Goal: Task Accomplishment & Management: Use online tool/utility

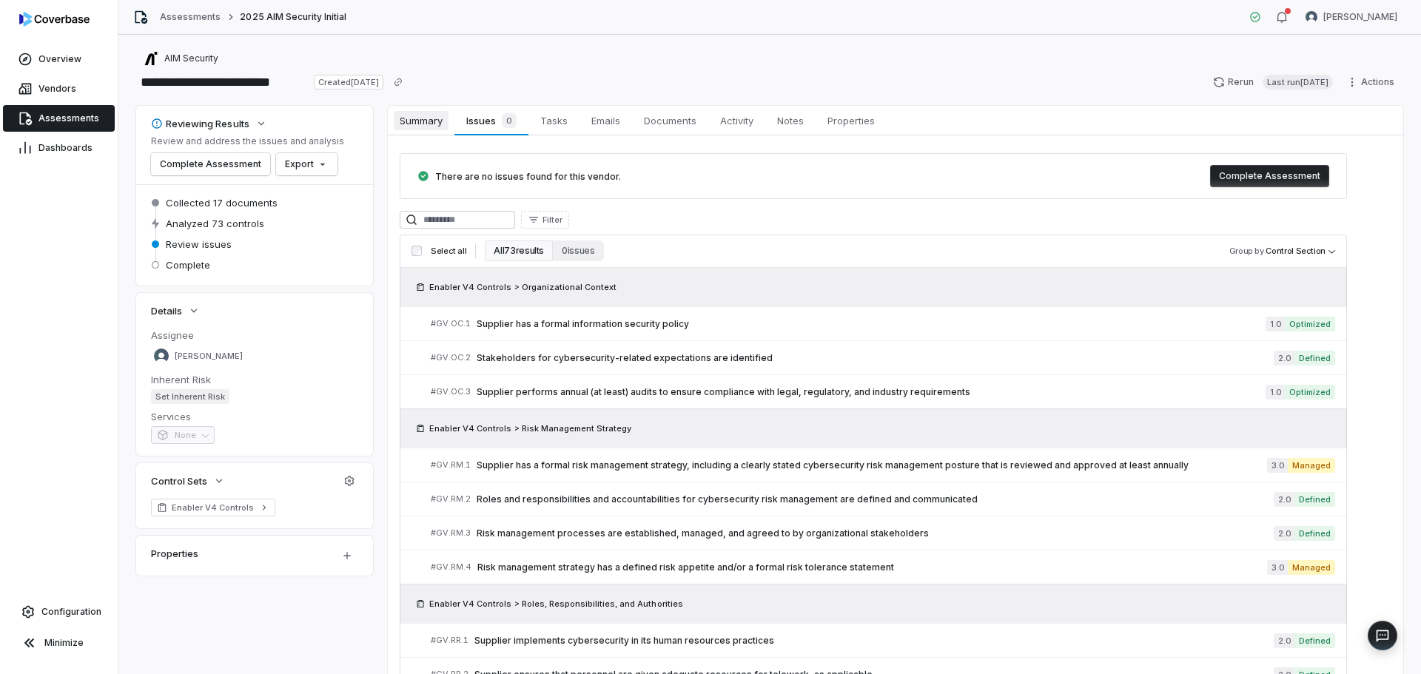
click at [440, 117] on span "Summary" at bounding box center [421, 120] width 55 height 19
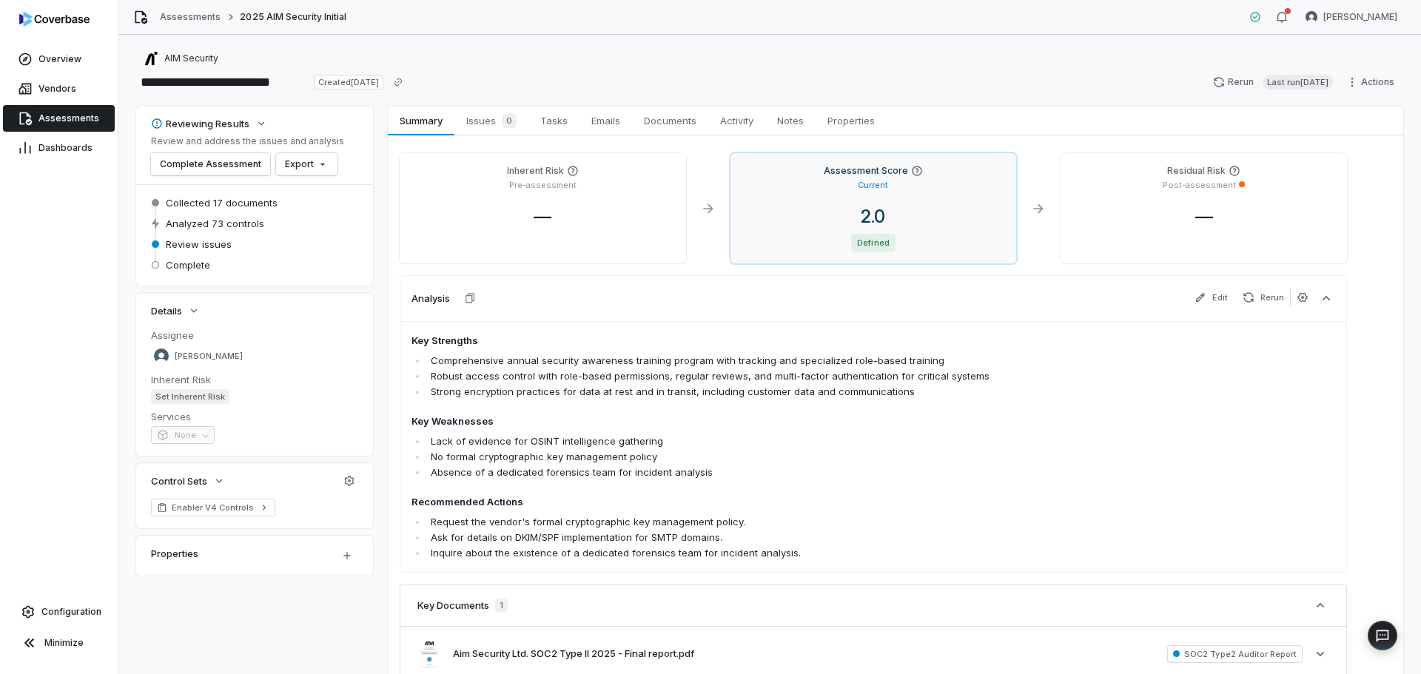
click at [858, 184] on p "Current" at bounding box center [873, 185] width 30 height 11
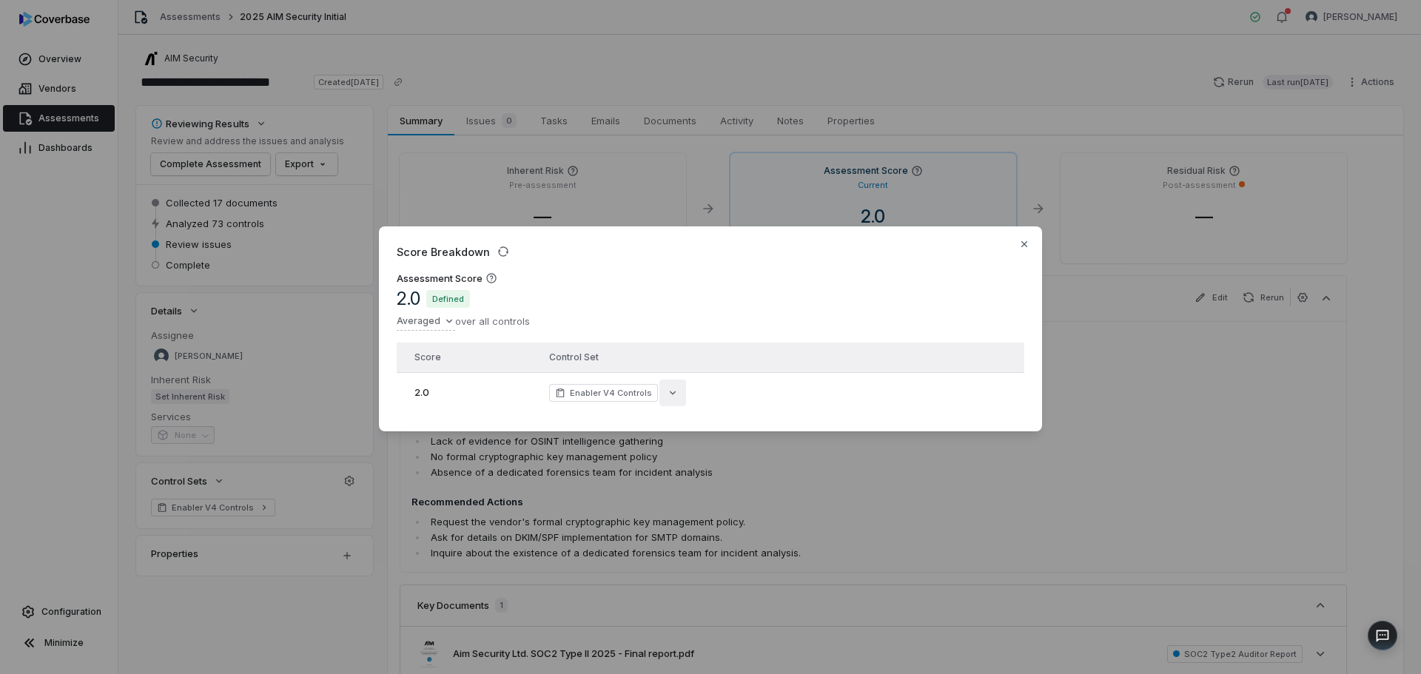
click at [674, 394] on button "button" at bounding box center [672, 393] width 27 height 27
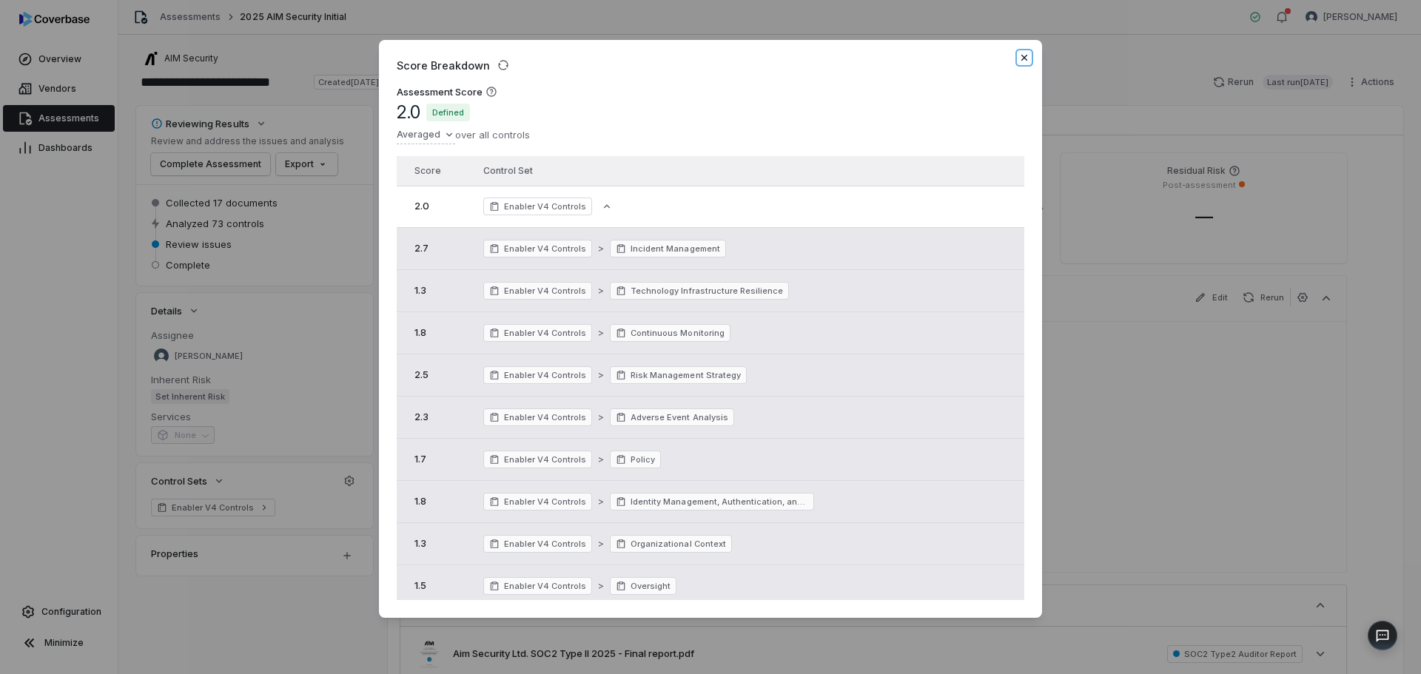
click at [1025, 62] on icon "button" at bounding box center [1024, 58] width 12 height 12
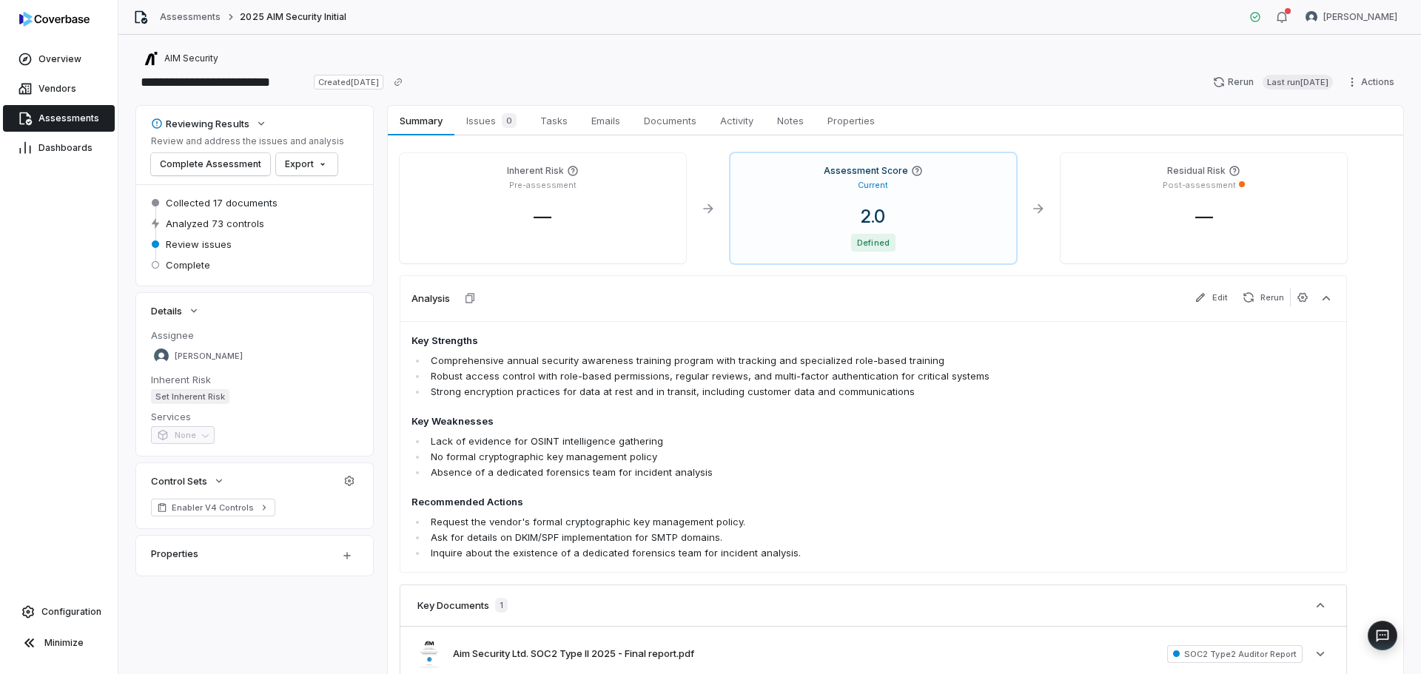
click at [70, 124] on link "Assessments" at bounding box center [59, 118] width 112 height 27
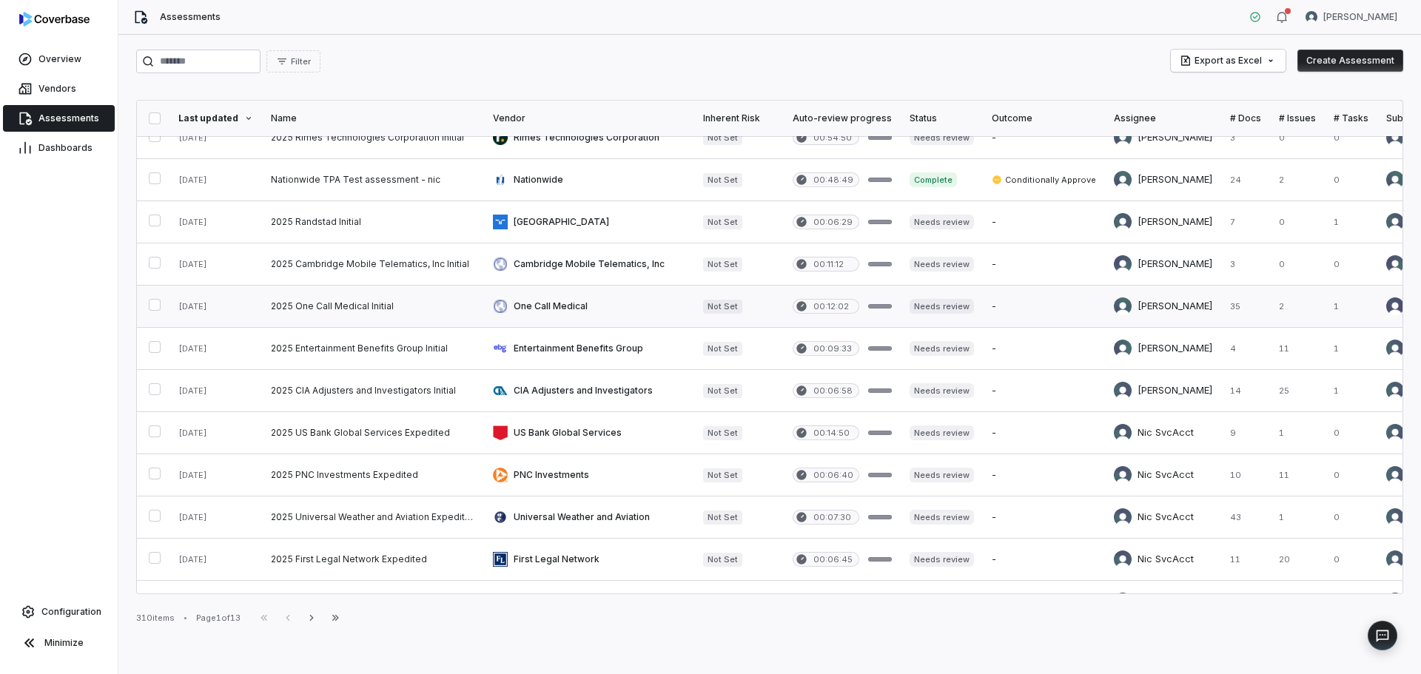
scroll to position [444, 0]
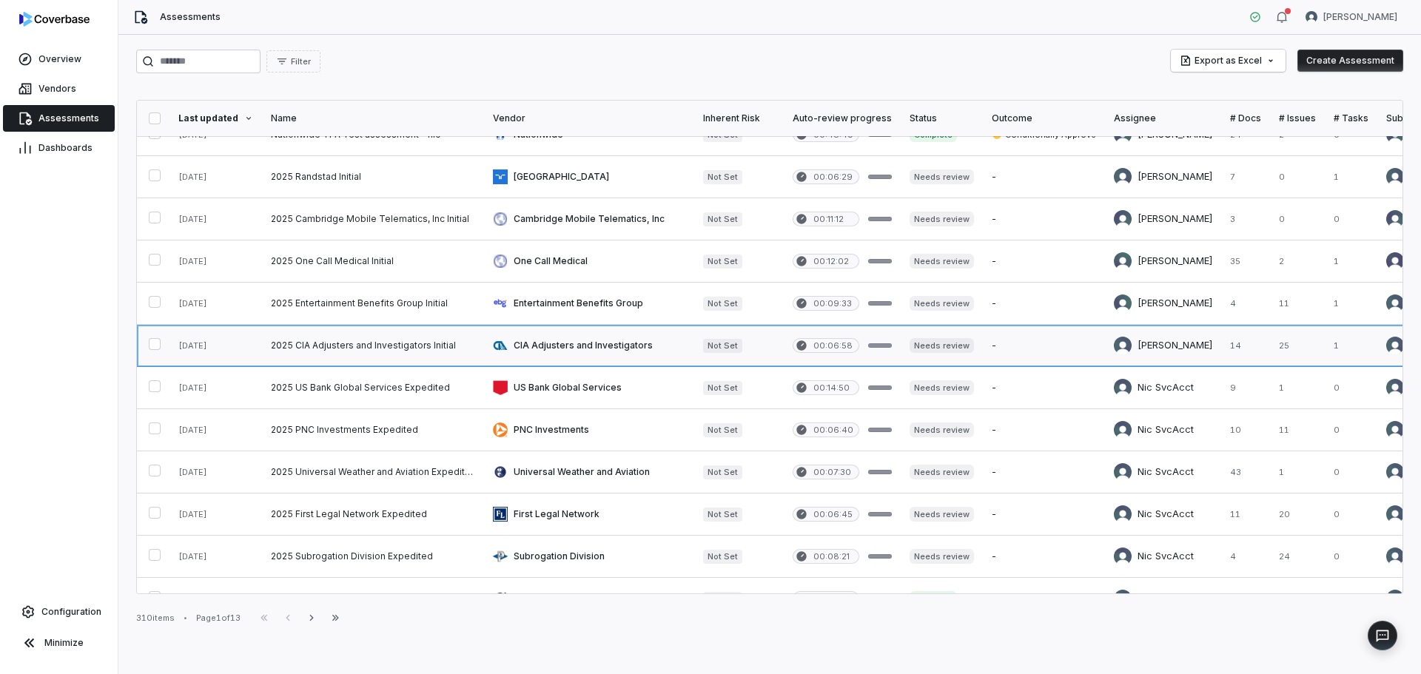
click at [416, 345] on link at bounding box center [373, 345] width 222 height 41
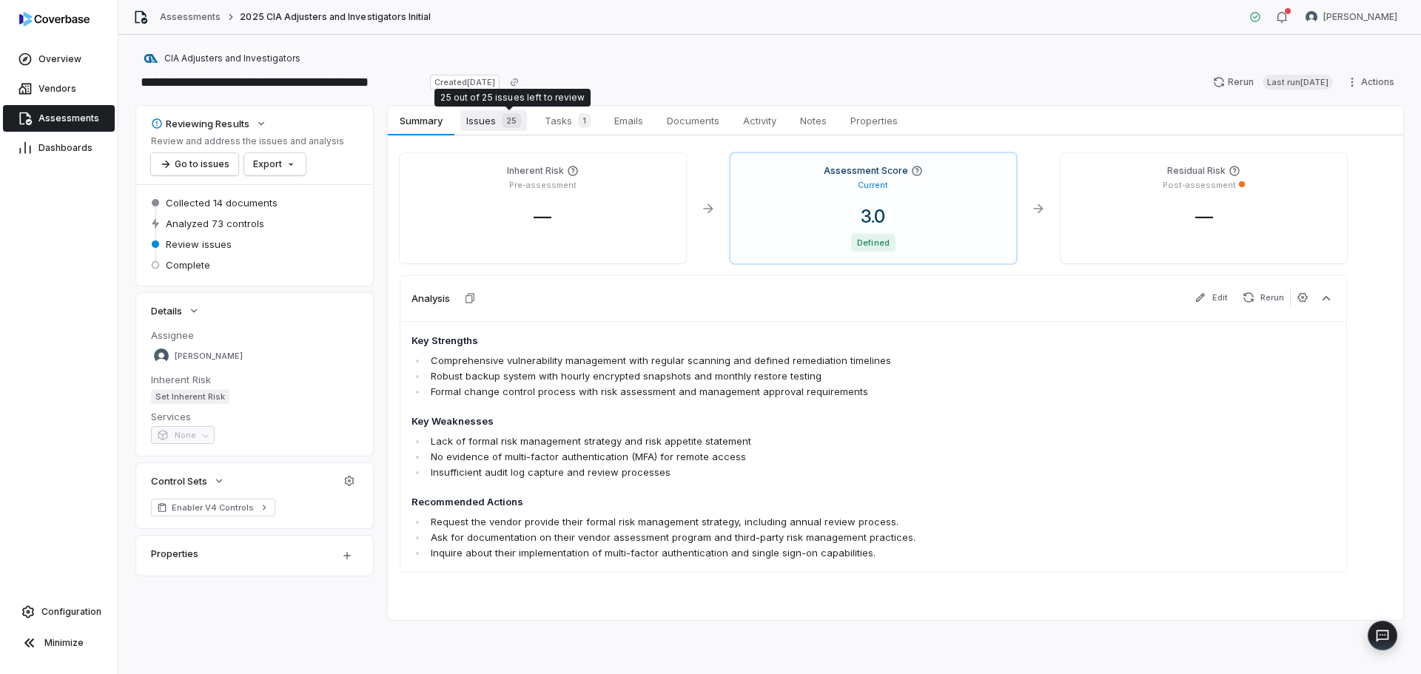
click at [513, 121] on span "25" at bounding box center [511, 120] width 19 height 15
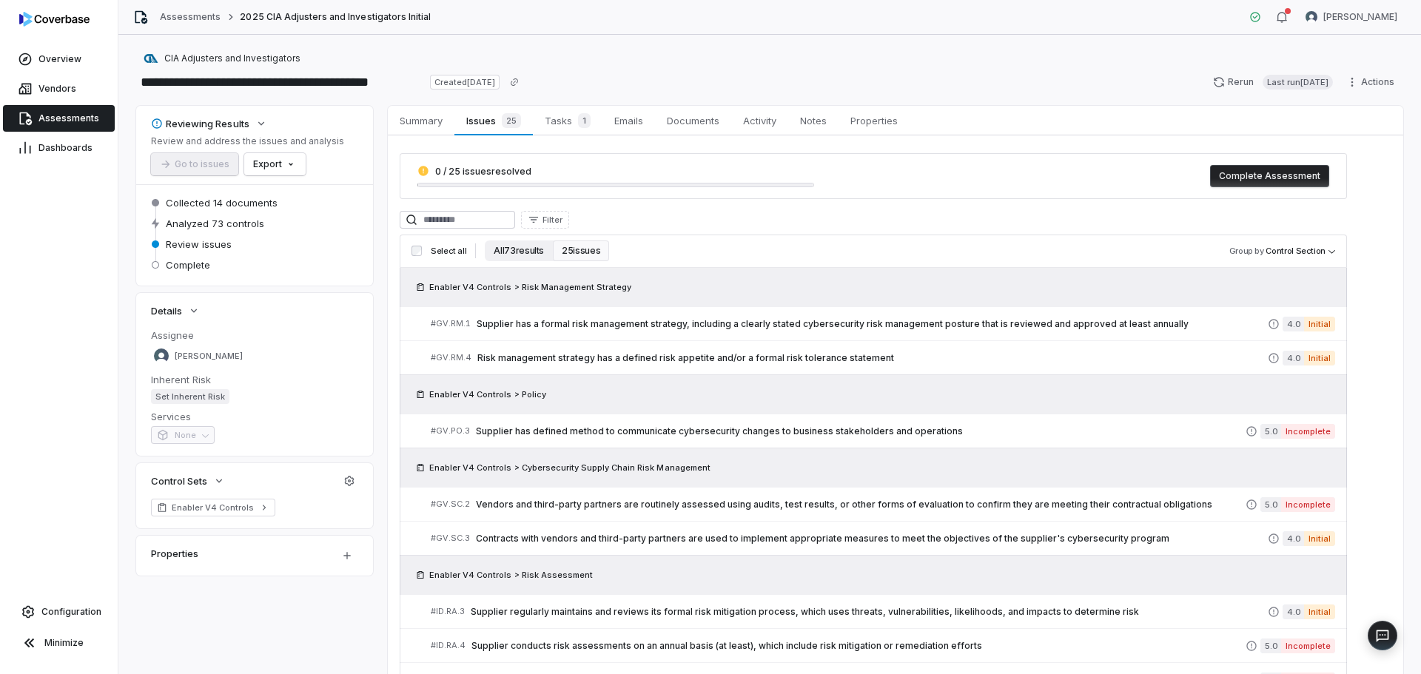
click at [522, 249] on button "All 73 results" at bounding box center [519, 250] width 68 height 21
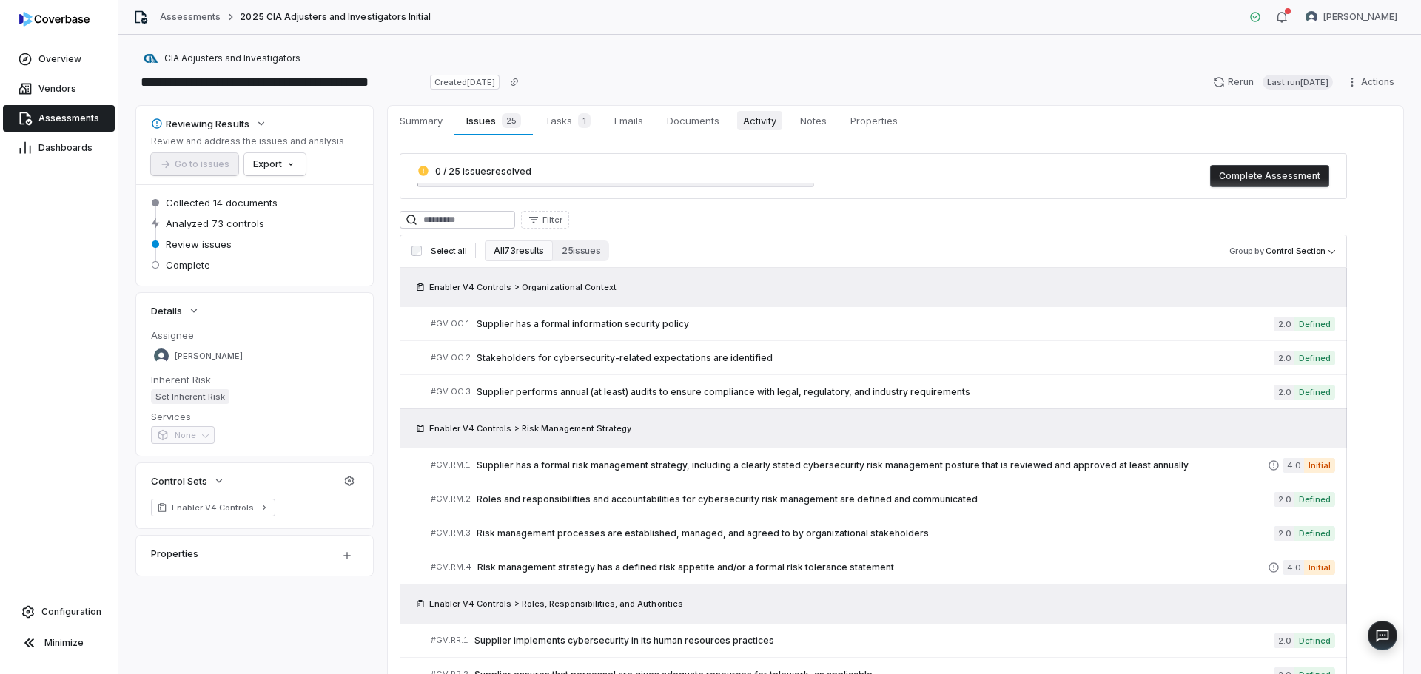
click at [767, 122] on span "Activity" at bounding box center [759, 120] width 45 height 19
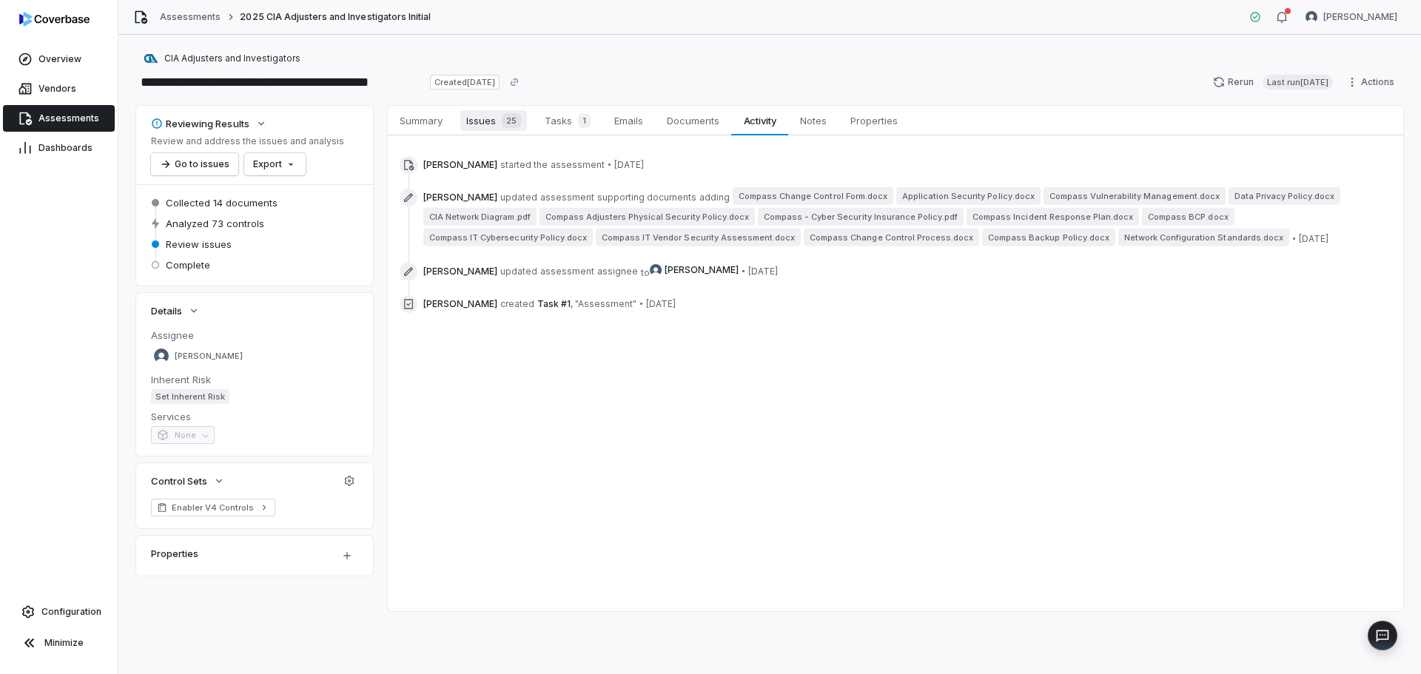
click at [494, 121] on span "Issues 25" at bounding box center [493, 120] width 67 height 21
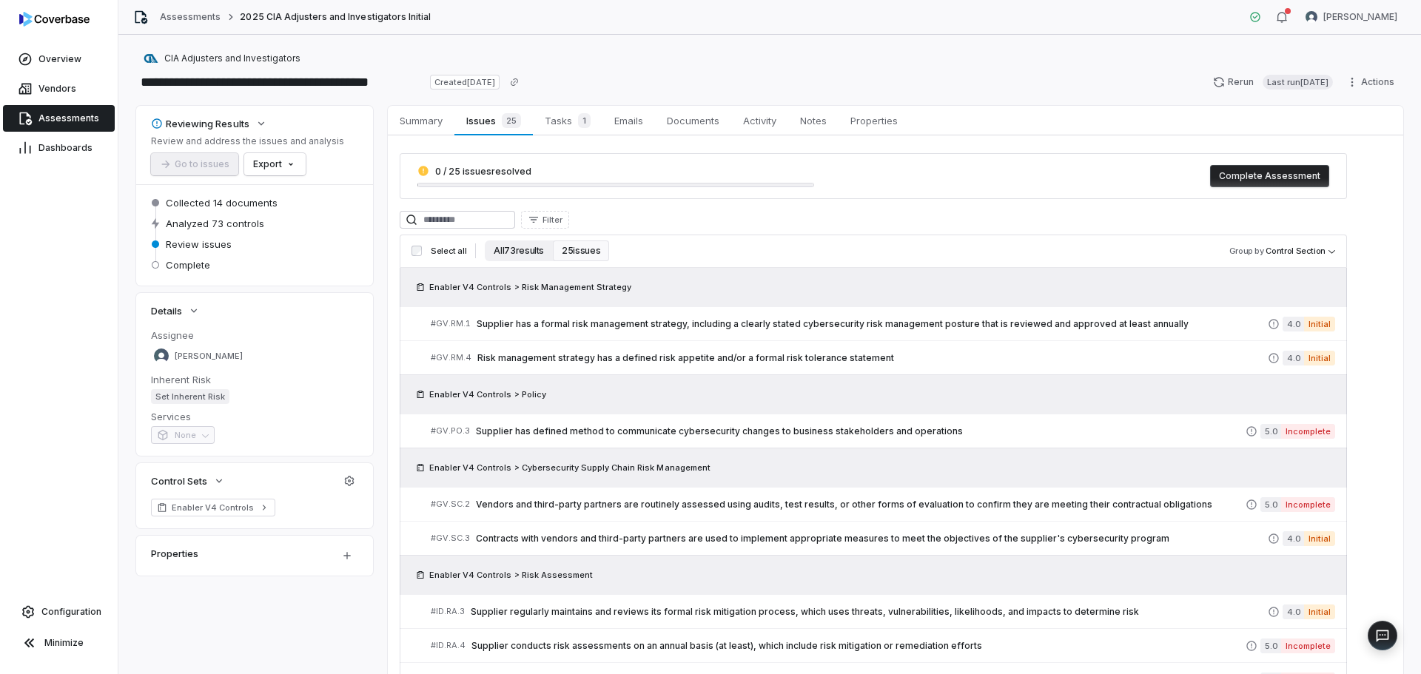
click at [499, 245] on button "All 73 results" at bounding box center [519, 250] width 68 height 21
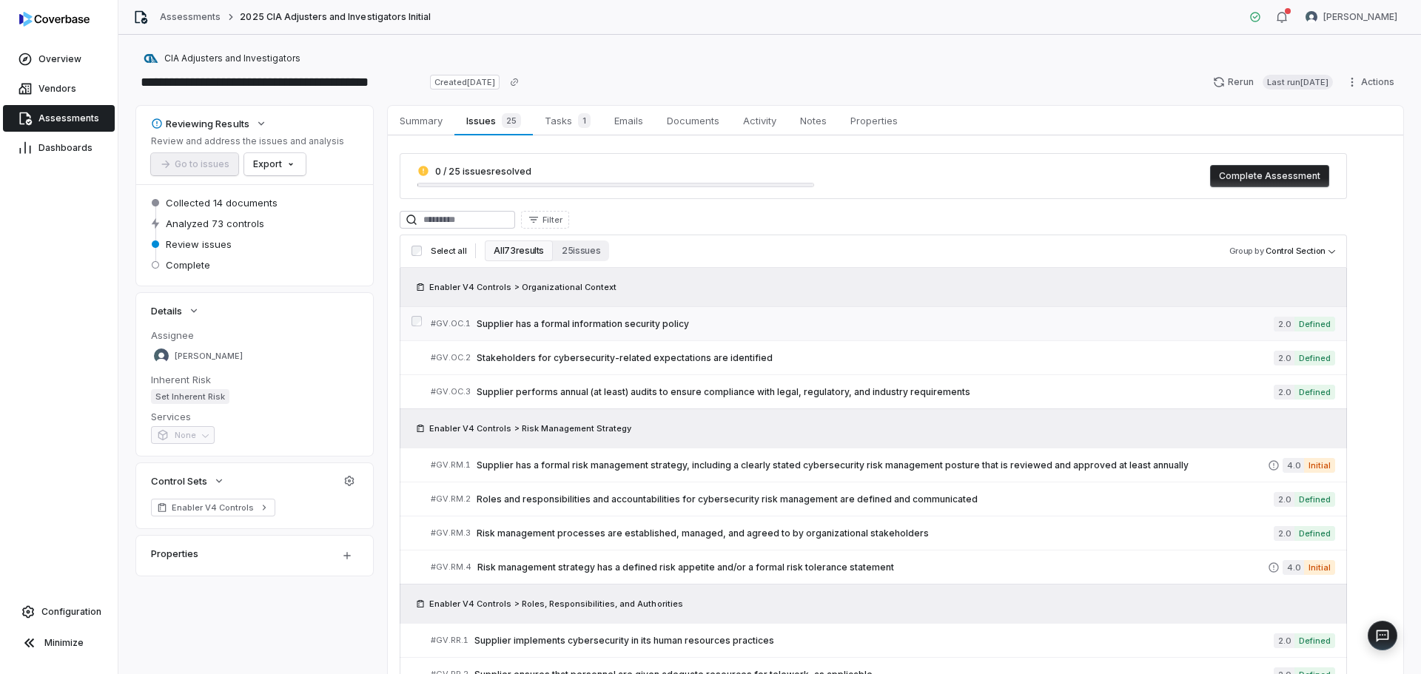
click at [710, 324] on span "Supplier has a formal information security policy" at bounding box center [875, 324] width 797 height 12
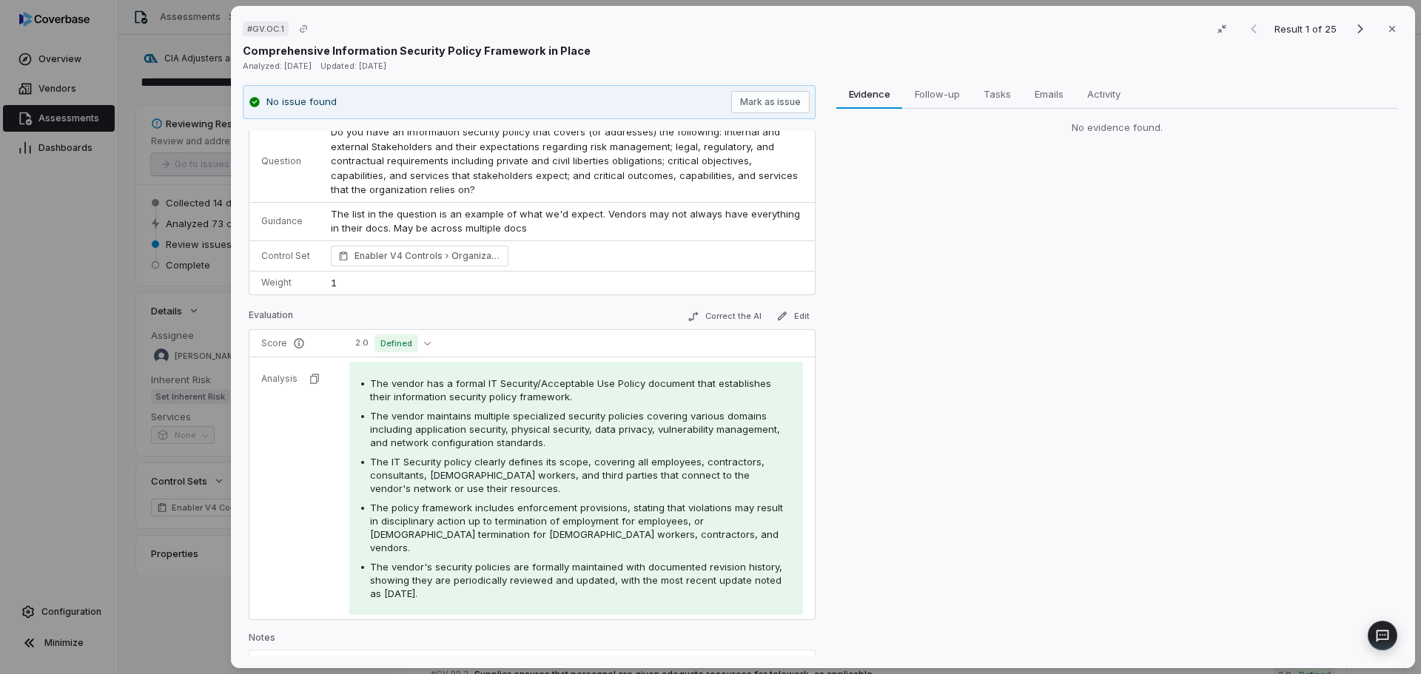
scroll to position [97, 0]
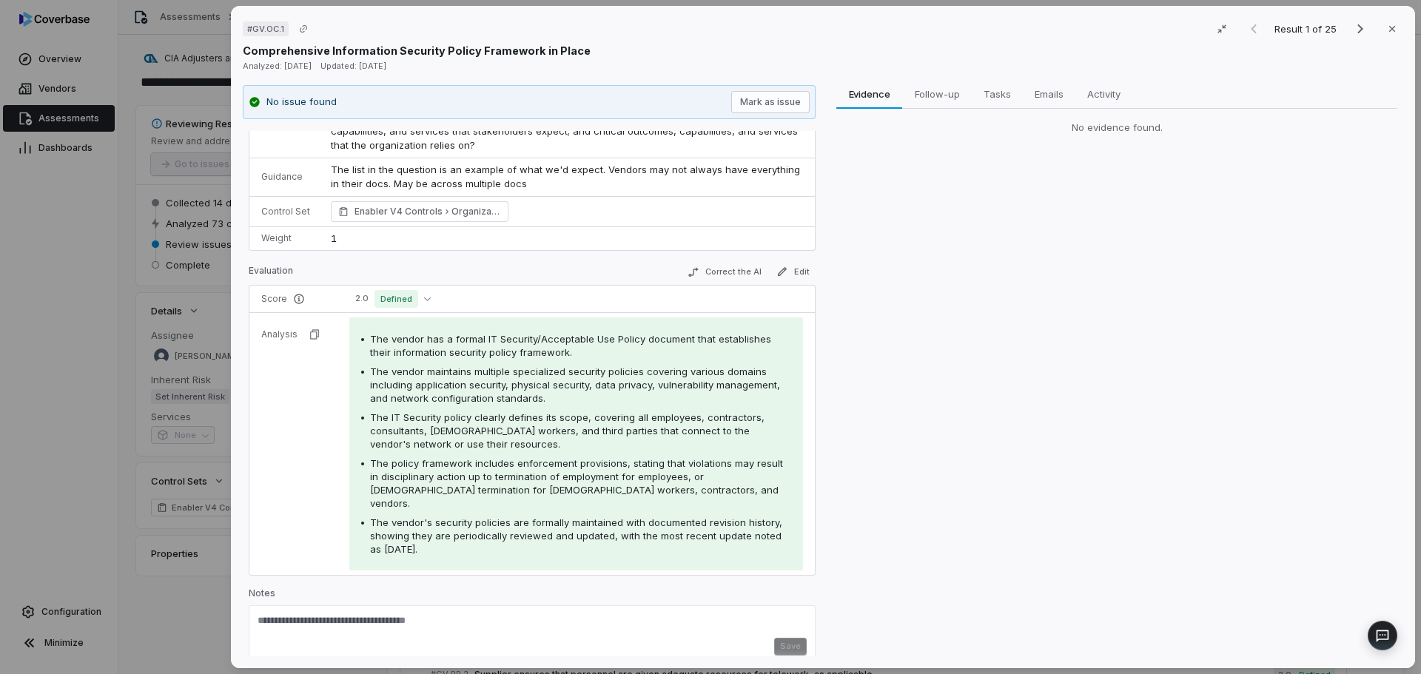
click at [547, 638] on div "Save" at bounding box center [532, 647] width 549 height 18
paste textarea "**********"
type textarea "**********"
click at [790, 638] on button "Save" at bounding box center [790, 647] width 33 height 18
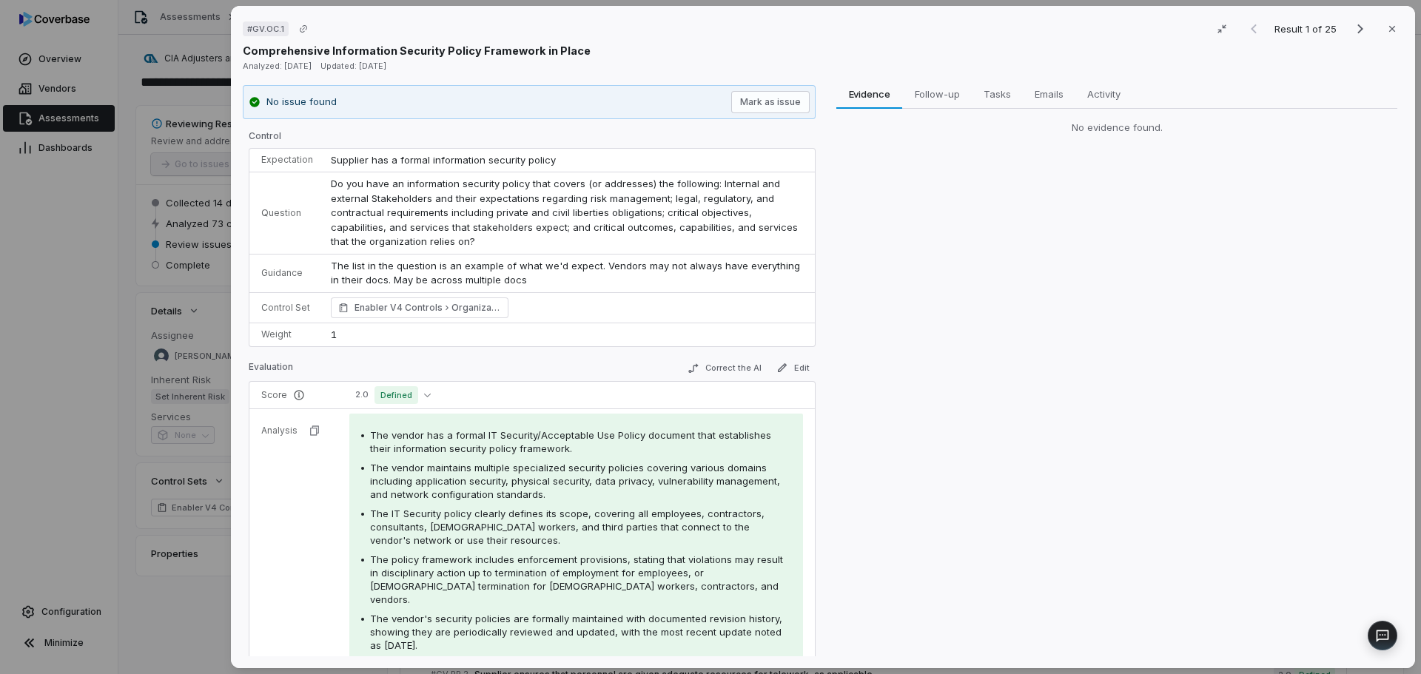
scroll to position [0, 0]
click at [1351, 30] on icon "Next result" at bounding box center [1360, 29] width 18 height 18
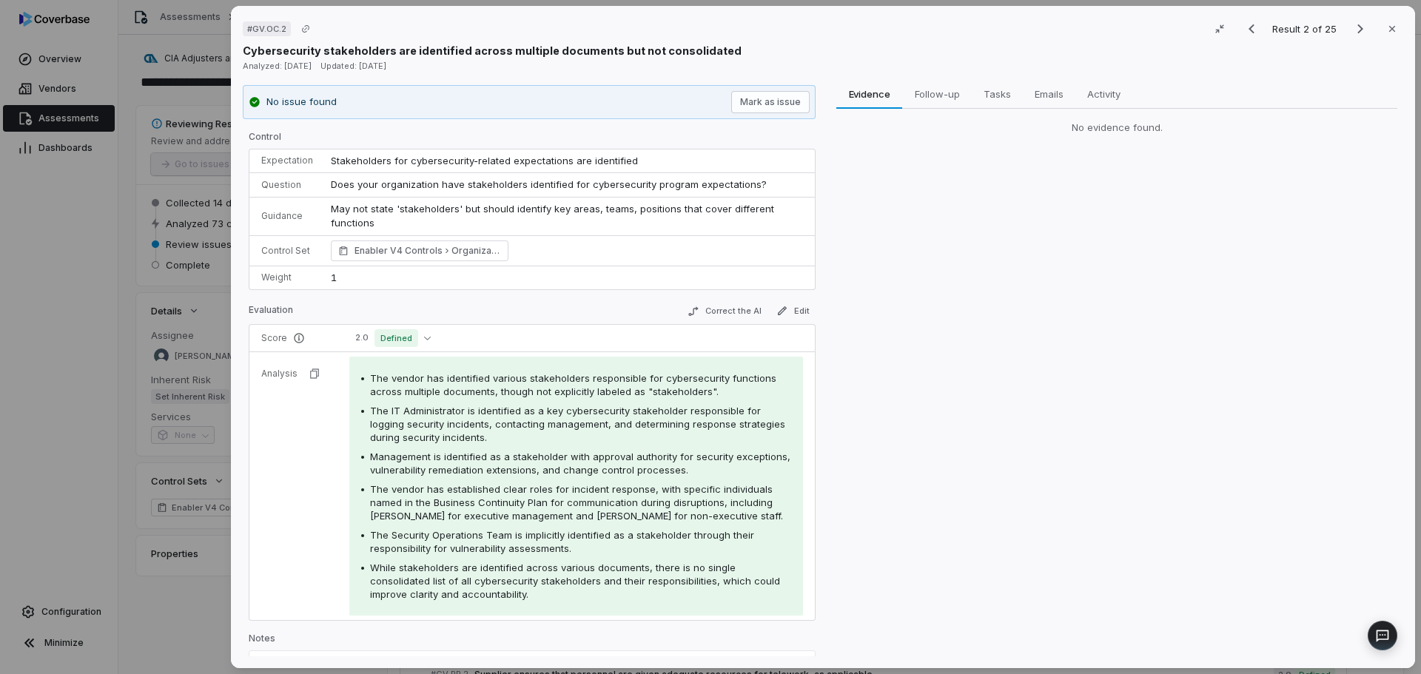
click at [79, 340] on div "# GV.OC.2 Result 2 of 25 Close Cybersecurity stakeholders are identified across…" at bounding box center [710, 337] width 1421 height 674
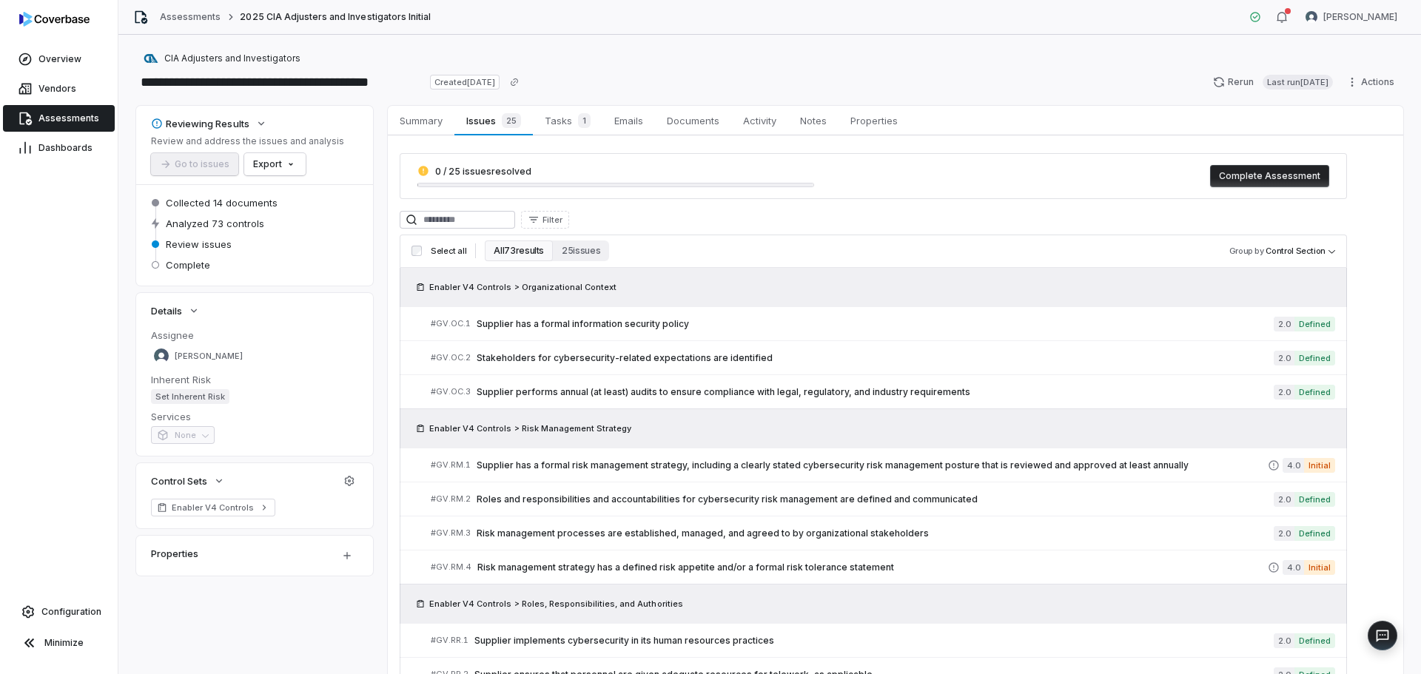
click at [80, 115] on span "Assessments" at bounding box center [68, 118] width 61 height 12
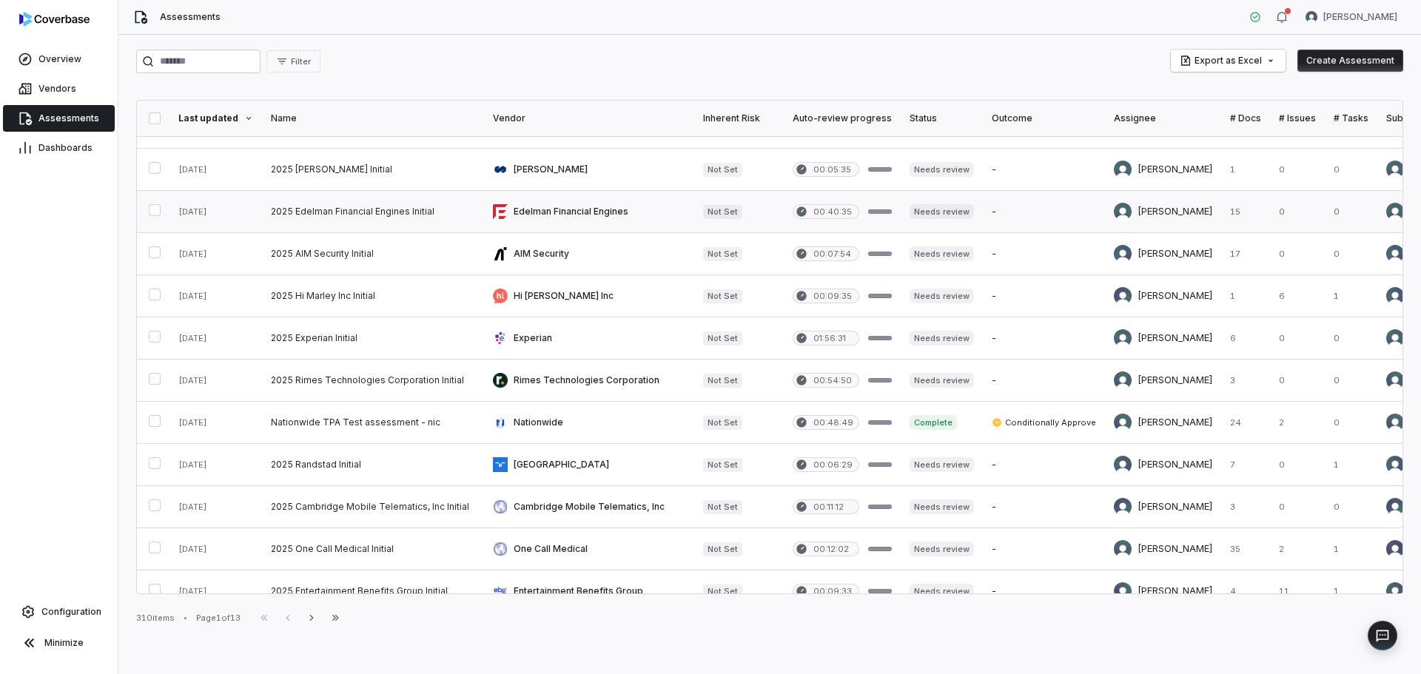
scroll to position [74, 0]
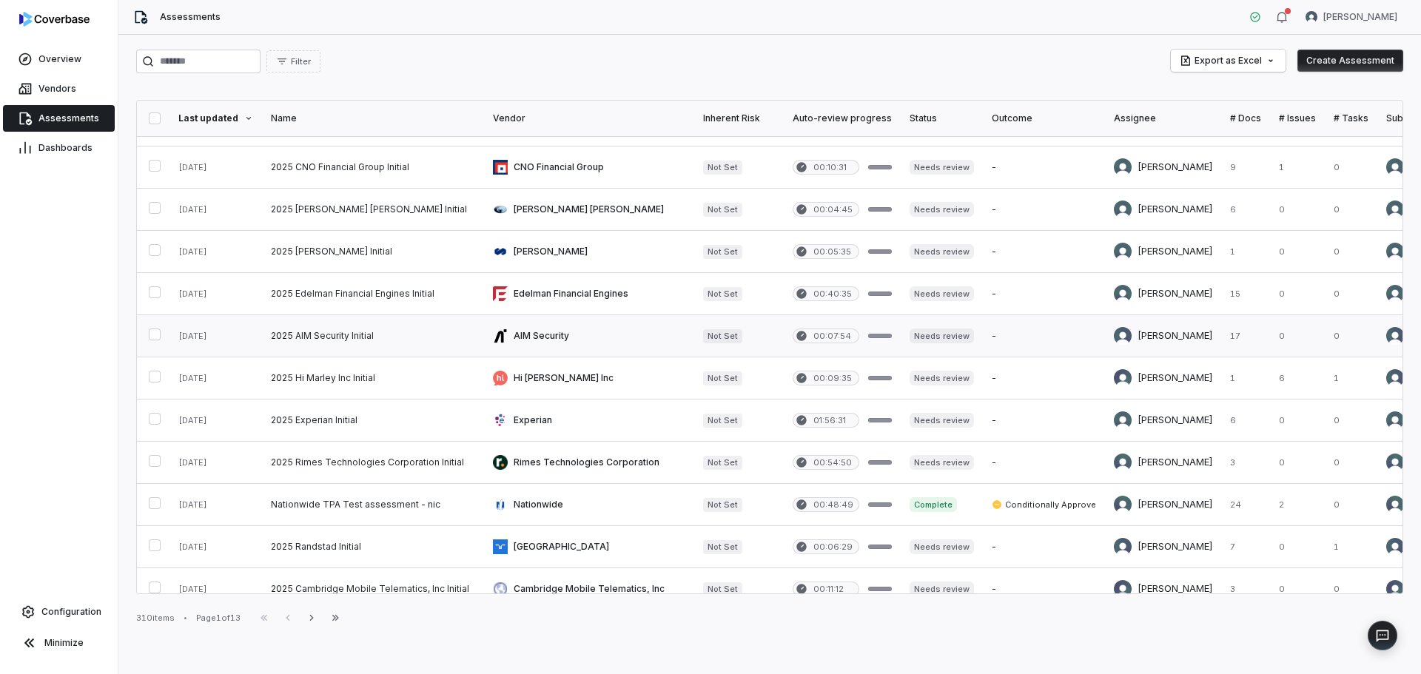
click at [205, 334] on link at bounding box center [215, 335] width 92 height 41
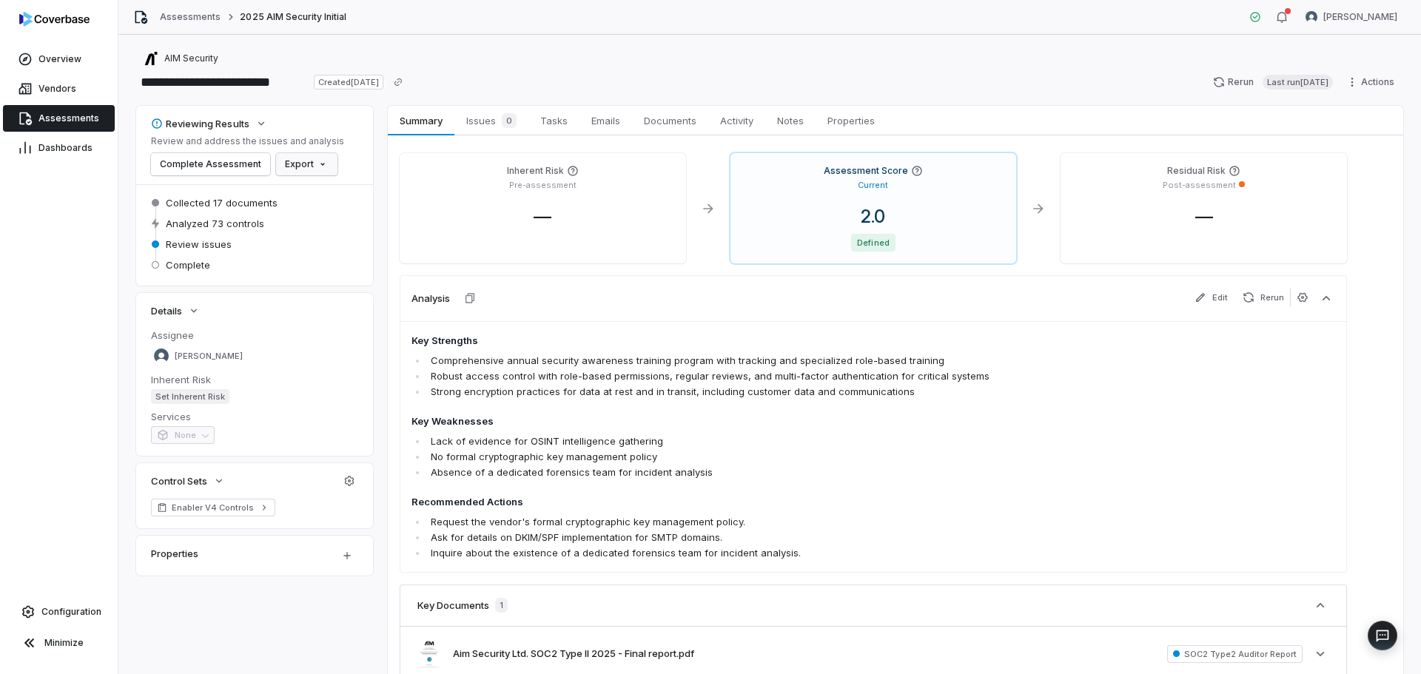
click at [317, 166] on html "**********" at bounding box center [710, 337] width 1421 height 674
click at [340, 216] on div "Export as Excel" at bounding box center [328, 220] width 104 height 24
click at [166, 64] on div "AIM Security" at bounding box center [181, 58] width 75 height 15
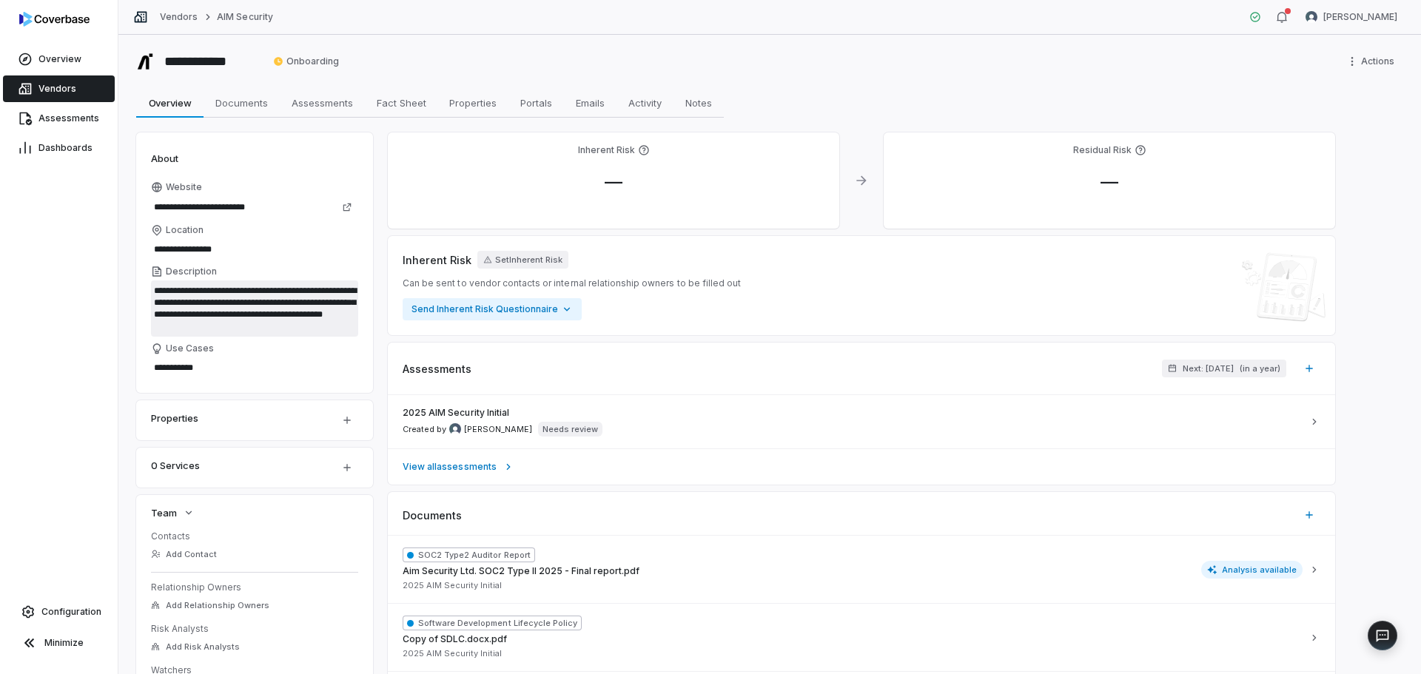
drag, startPoint x: 260, startPoint y: 329, endPoint x: 155, endPoint y: 289, distance: 112.9
click at [155, 289] on textarea "**********" at bounding box center [254, 308] width 207 height 56
click at [79, 354] on div "Overview Vendors Assessments Dashboards Configuration Minimize" at bounding box center [59, 337] width 118 height 674
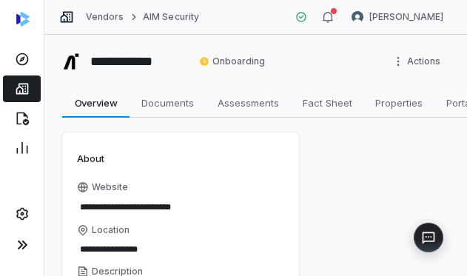
type textarea "*"
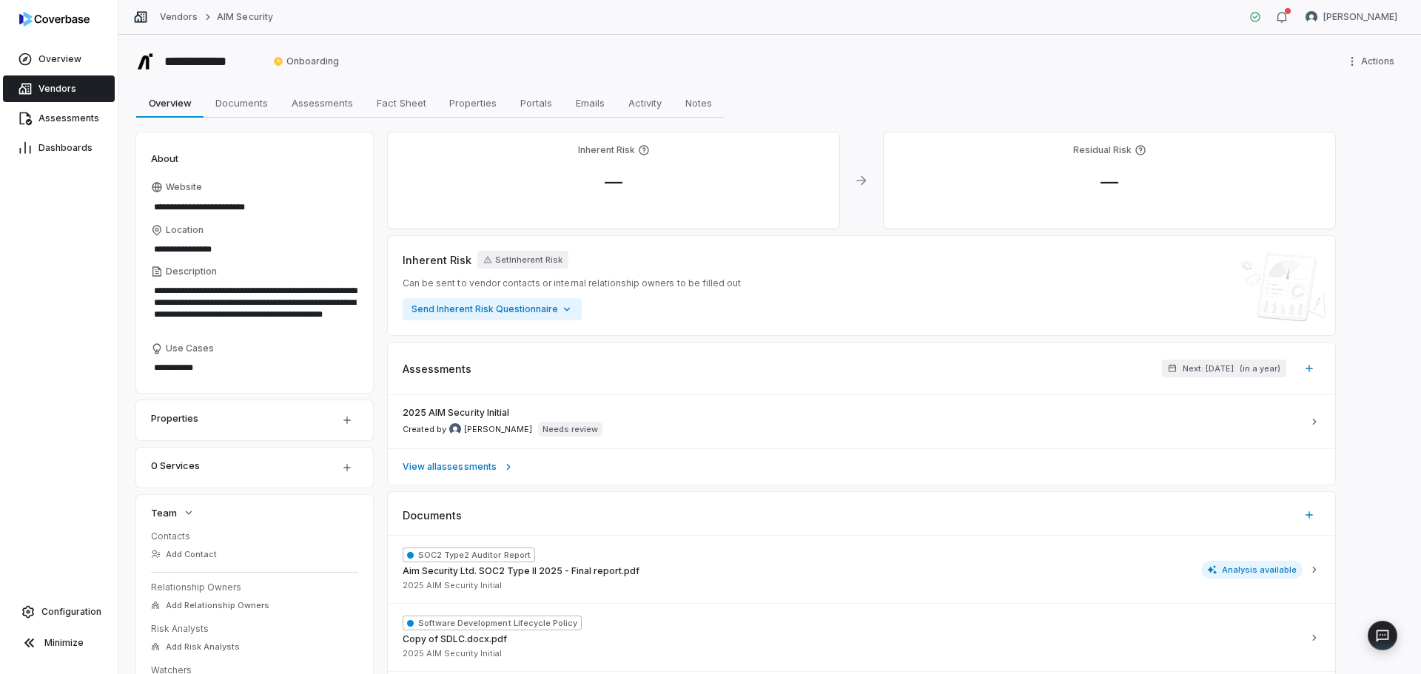
click at [50, 87] on span "Vendors" at bounding box center [57, 89] width 38 height 12
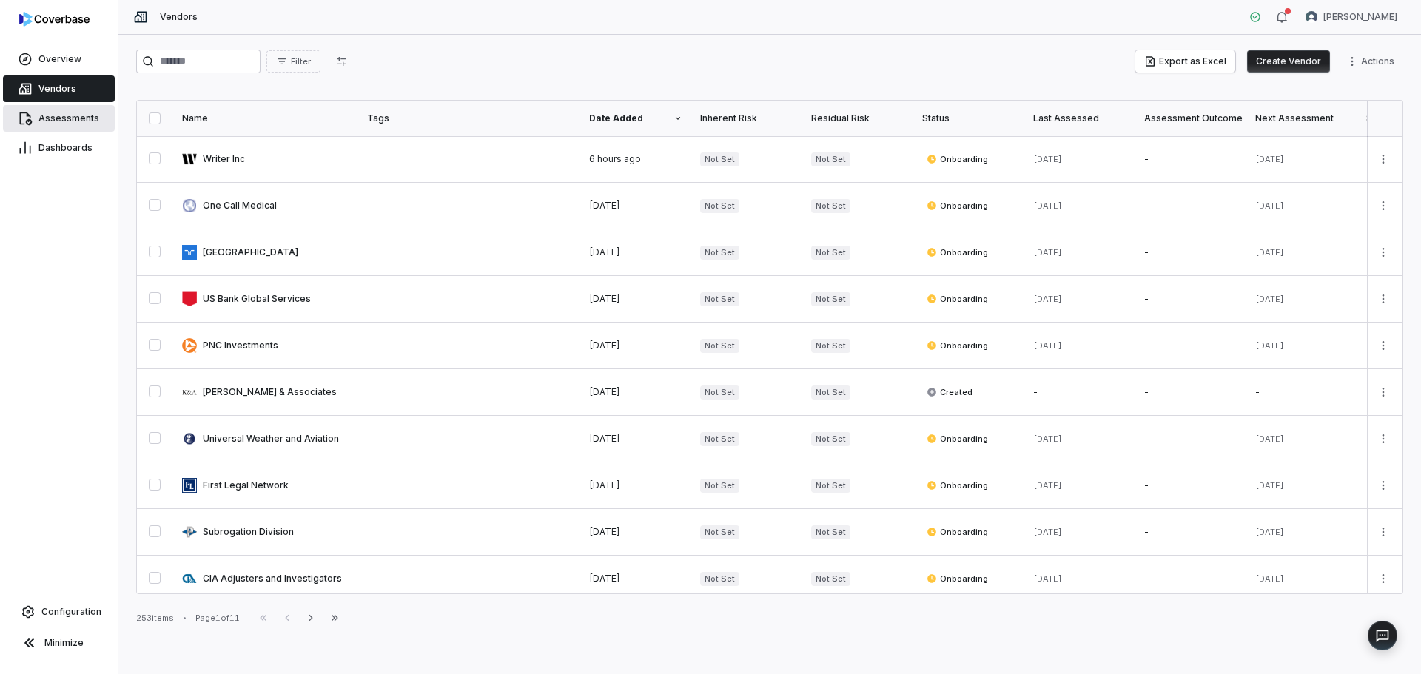
click at [73, 119] on span "Assessments" at bounding box center [68, 118] width 61 height 12
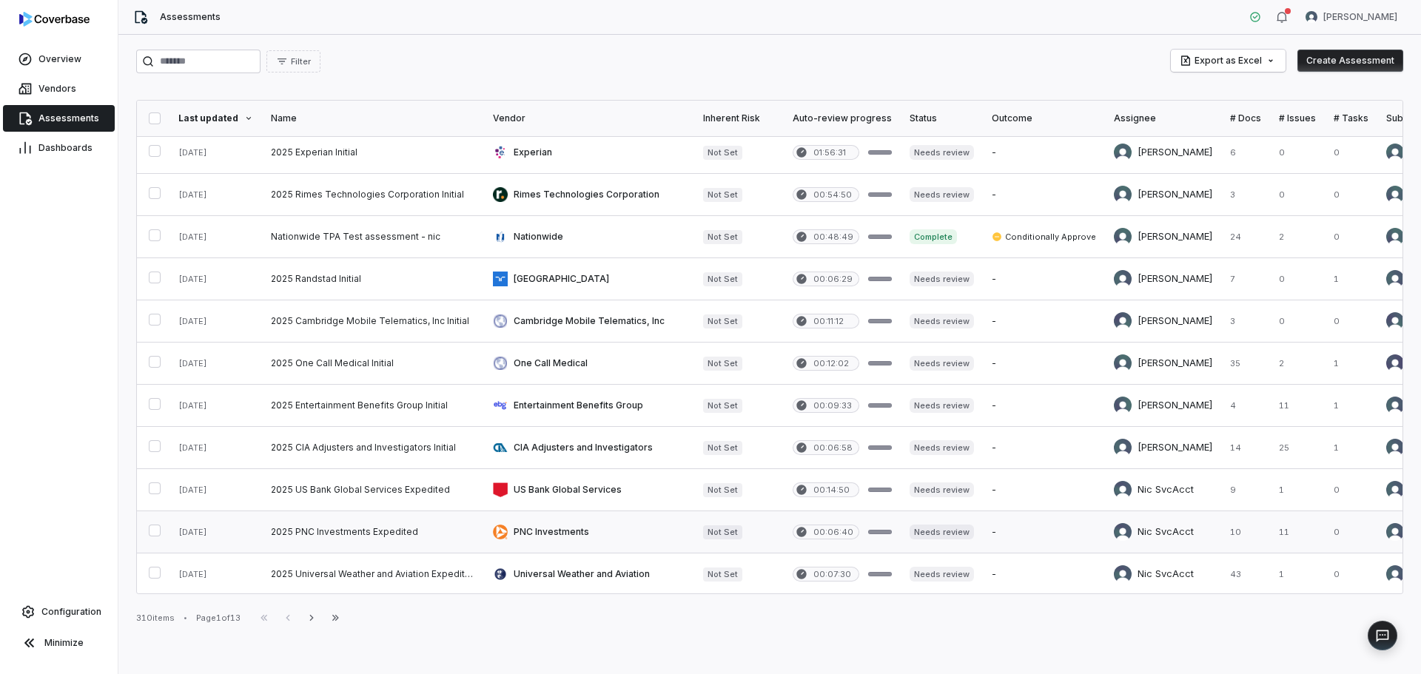
scroll to position [370, 0]
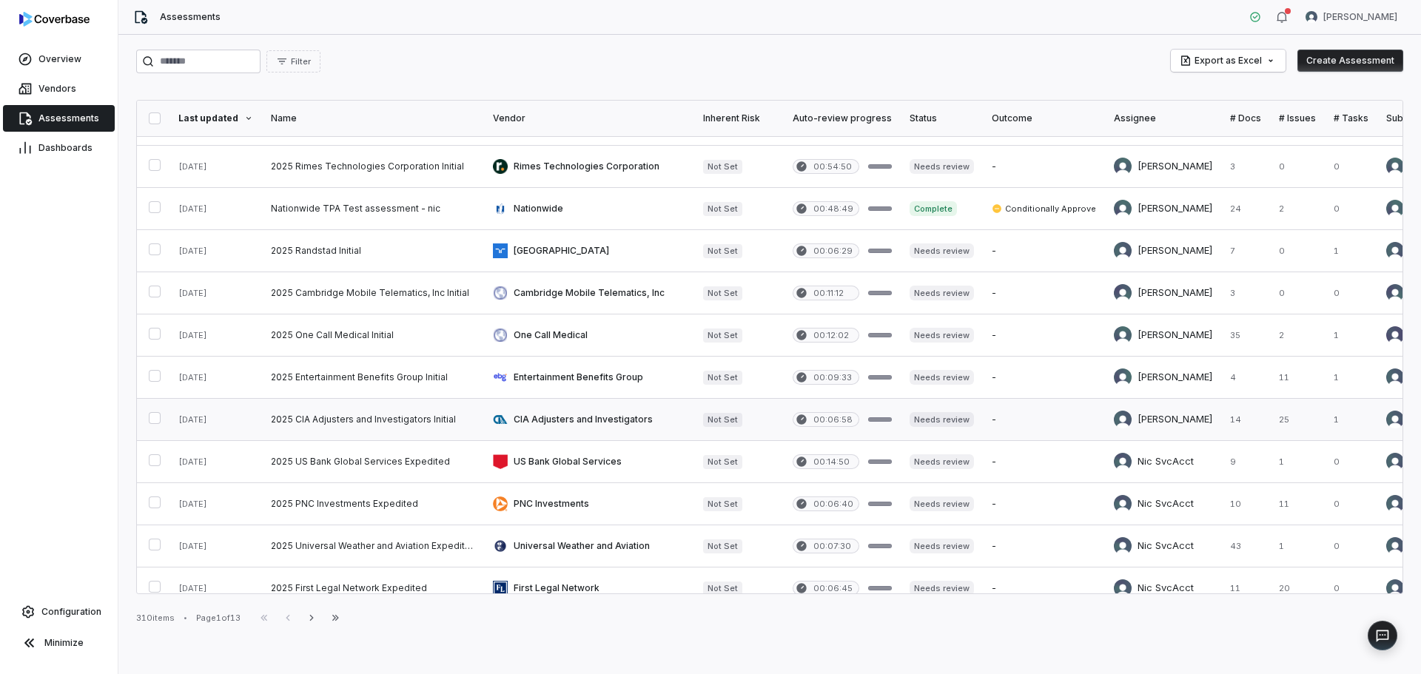
click at [357, 421] on link at bounding box center [373, 419] width 222 height 41
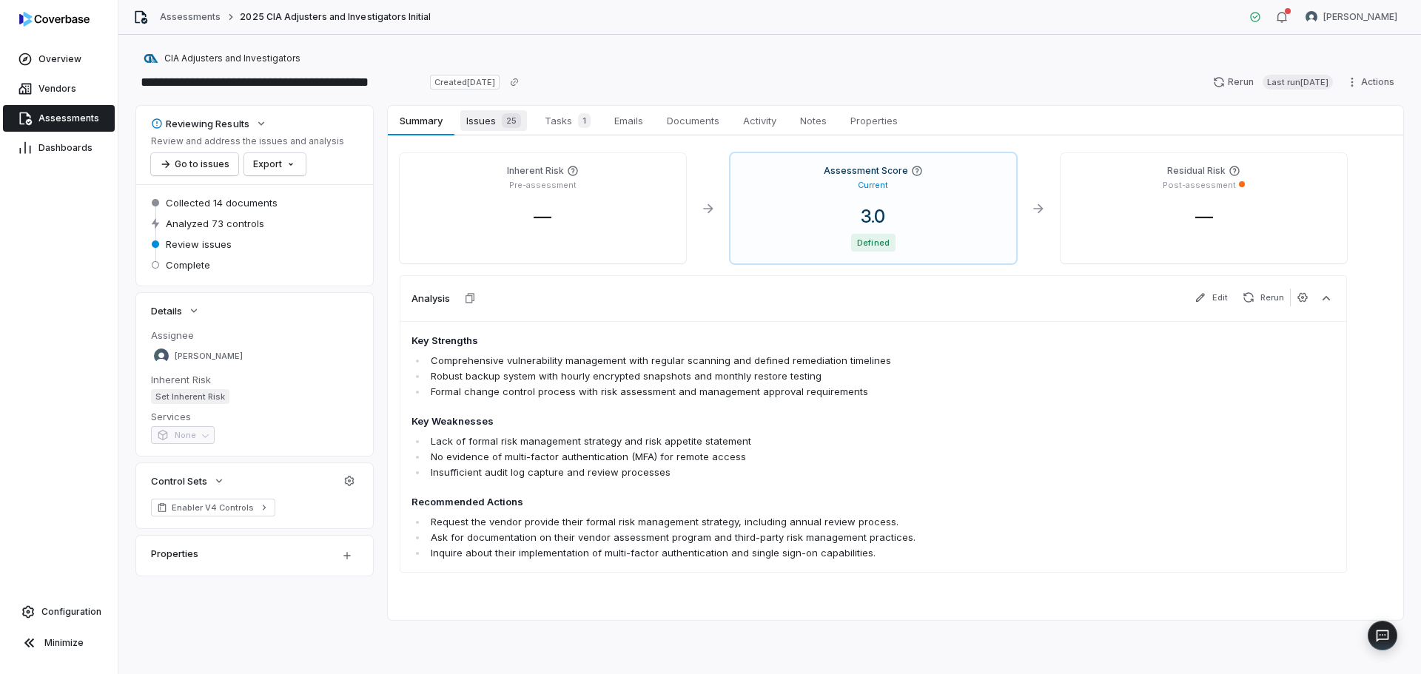
click at [497, 121] on div "25" at bounding box center [508, 120] width 25 height 15
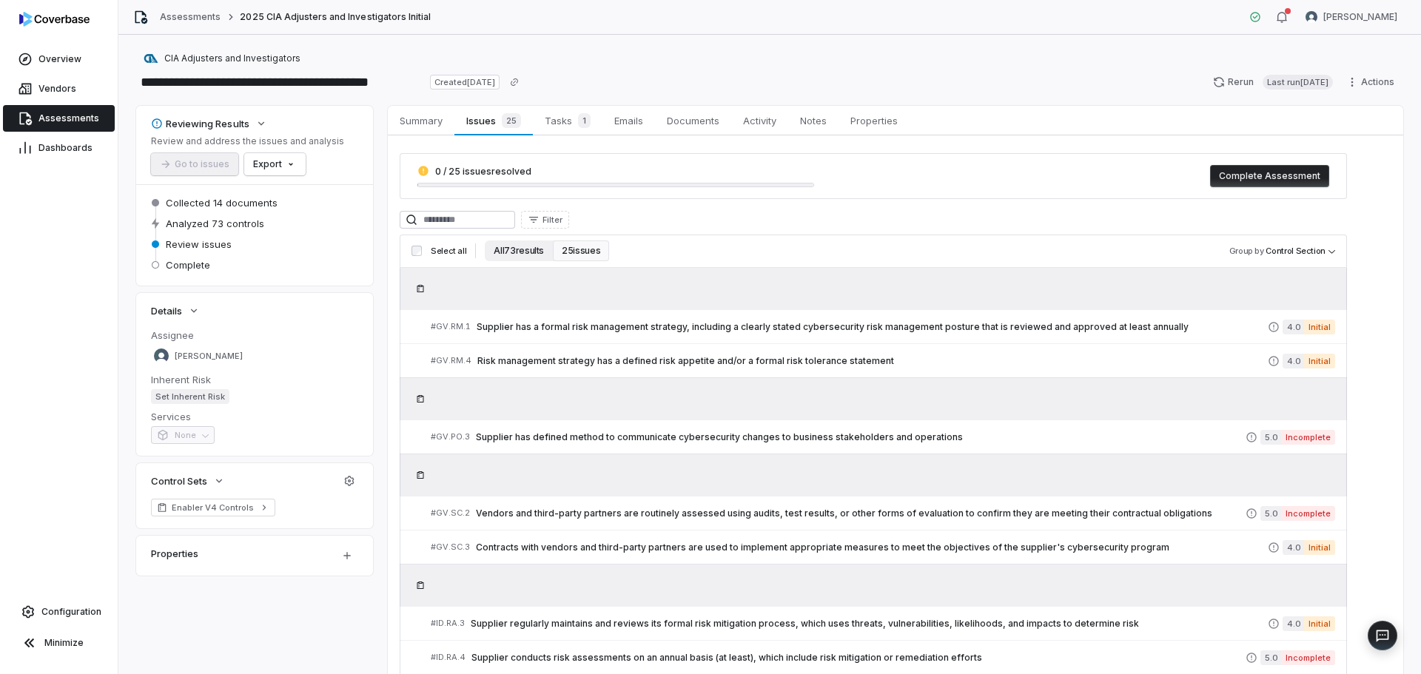
click at [516, 251] on button "All 73 results" at bounding box center [519, 250] width 68 height 21
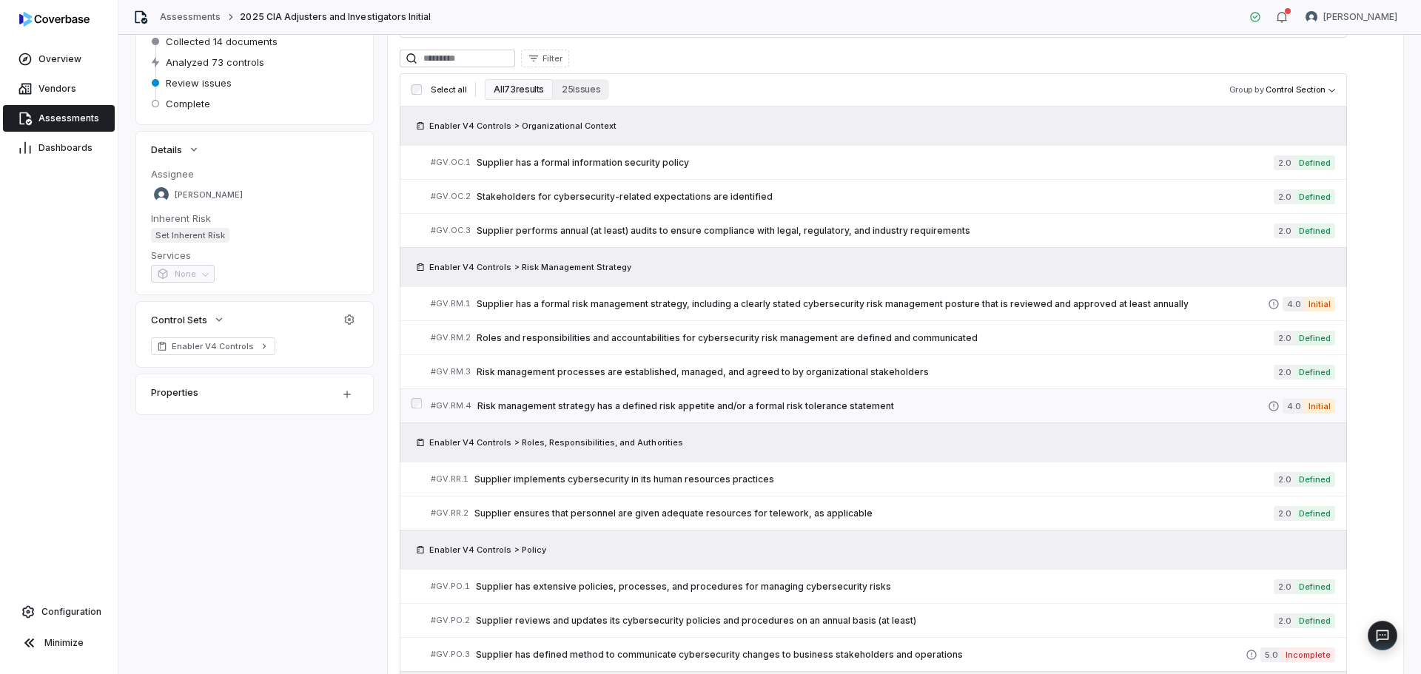
scroll to position [148, 0]
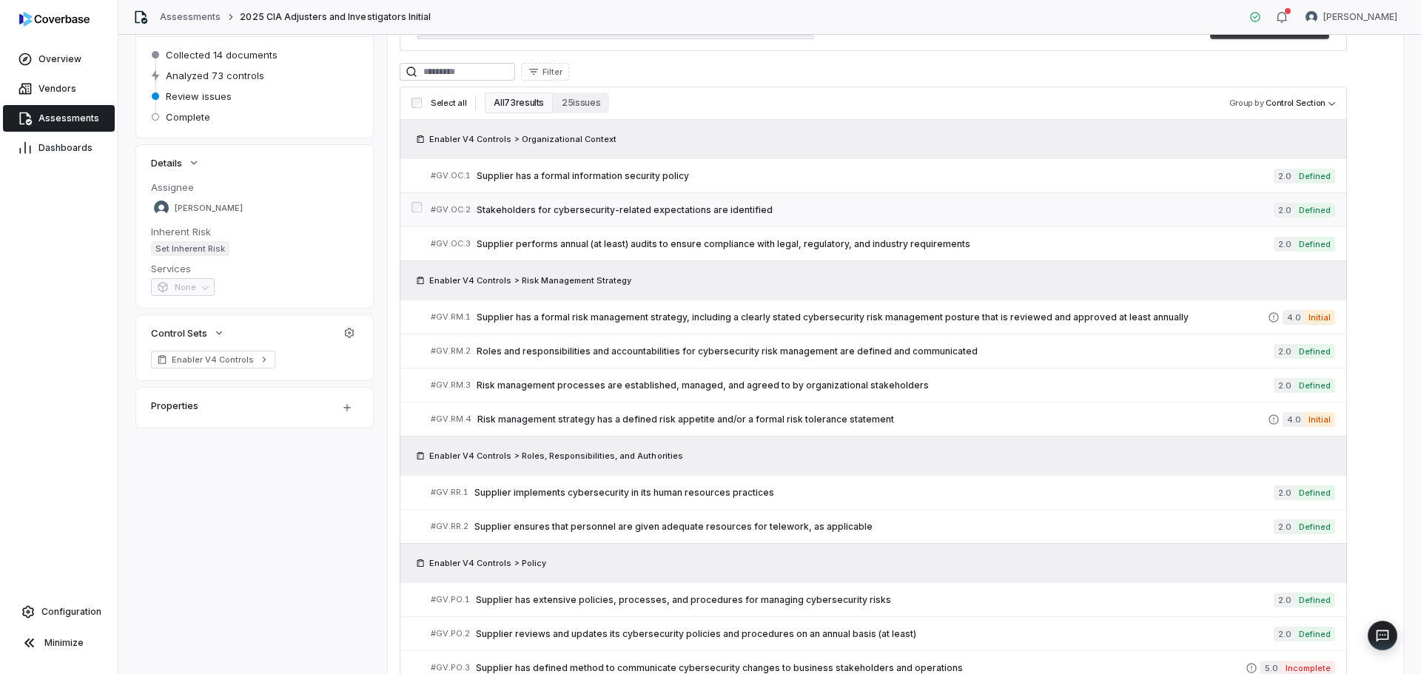
click at [728, 202] on div "# GV.OC.2 Stakeholders for cybersecurity-related expectations are identified" at bounding box center [852, 210] width 843 height 16
